Goal: Task Accomplishment & Management: Manage account settings

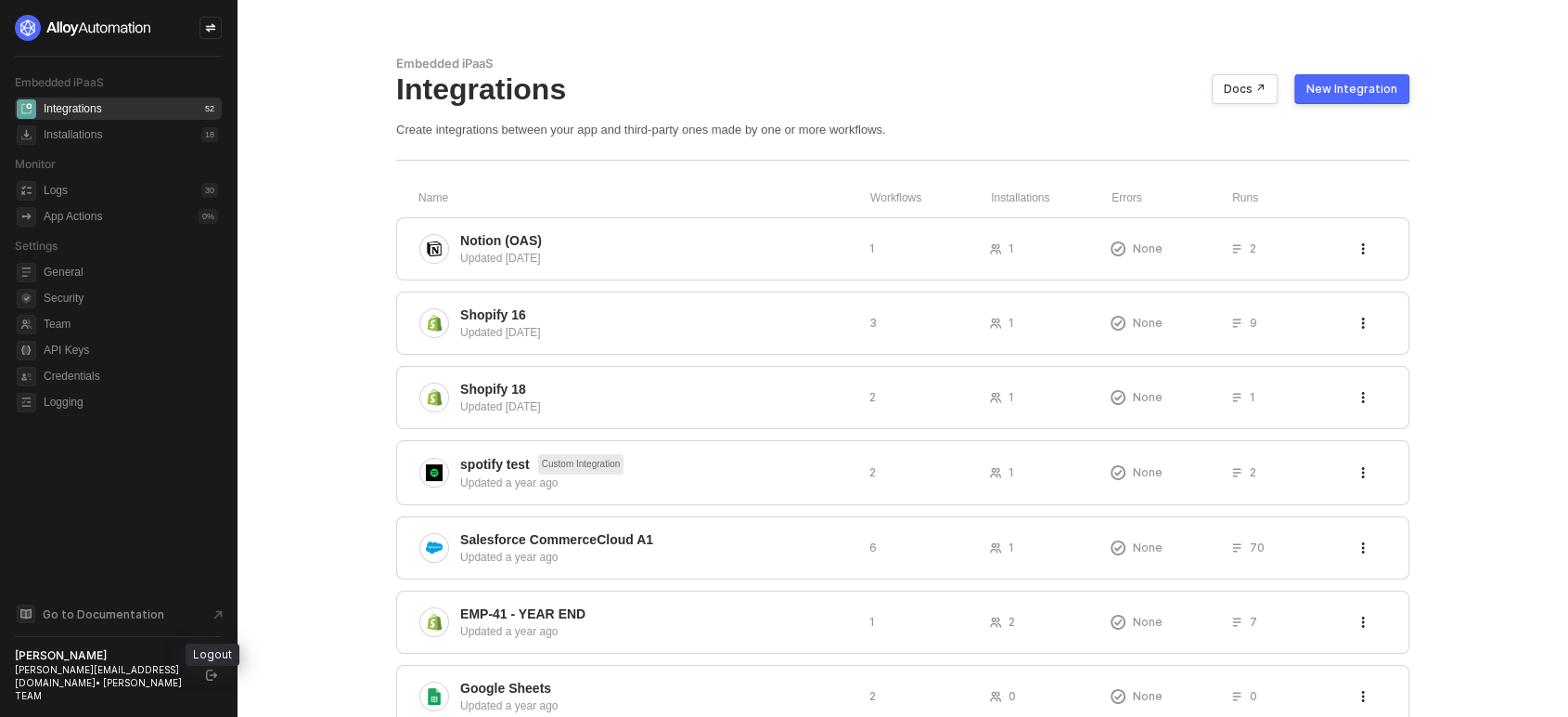
click at [213, 681] on icon "logout" at bounding box center [212, 675] width 11 height 11
click at [96, 273] on span "General" at bounding box center [131, 272] width 174 height 22
